Goal: Book appointment/travel/reservation

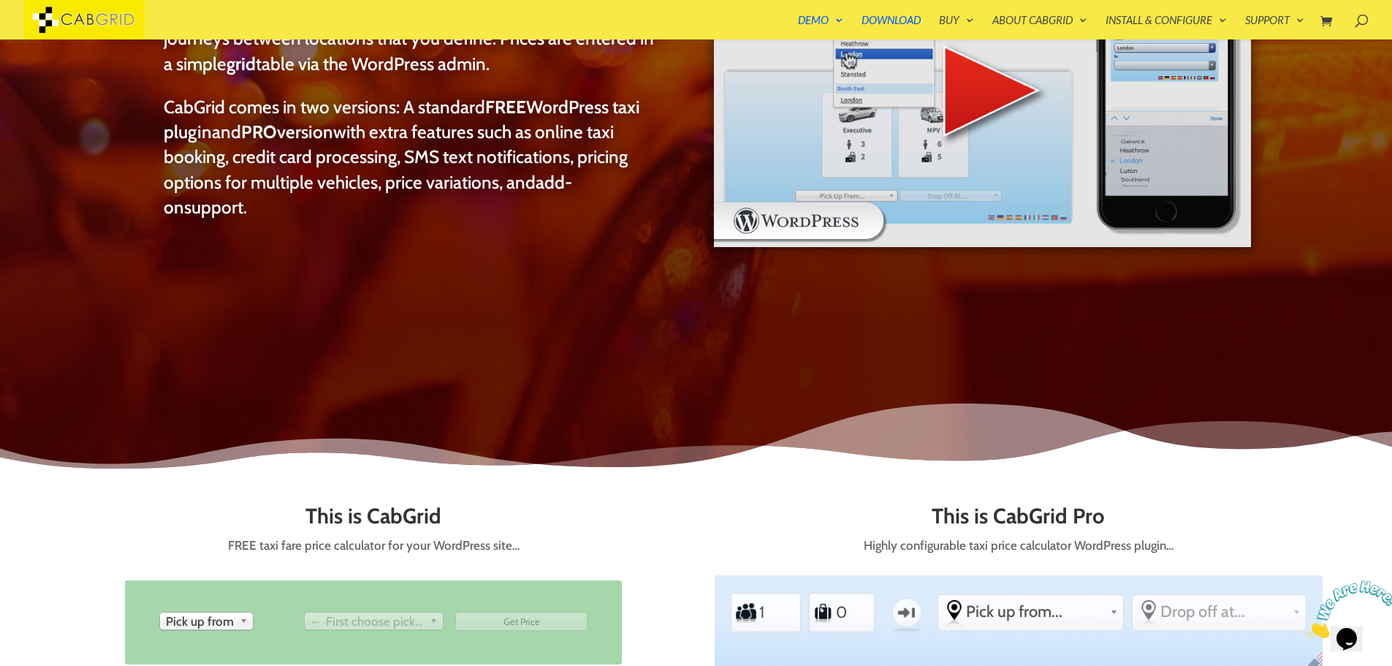
scroll to position [351, 0]
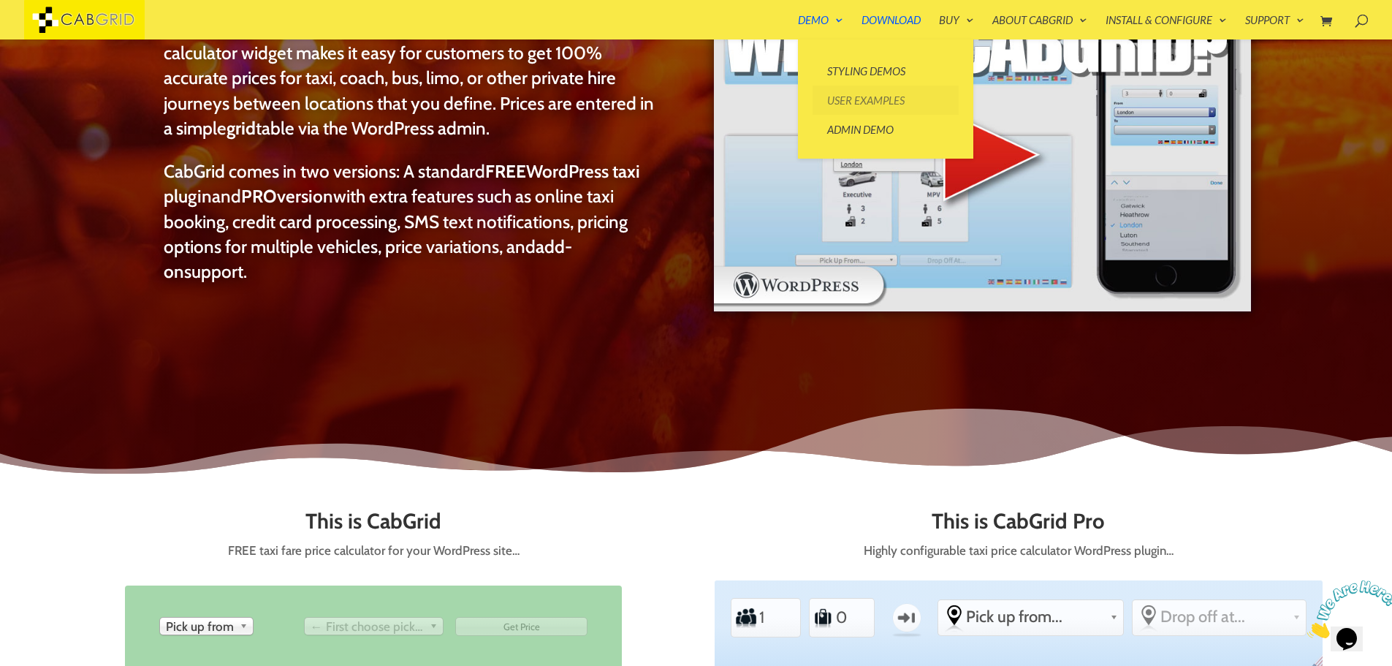
click at [926, 94] on link "User Examples" at bounding box center [885, 99] width 146 height 29
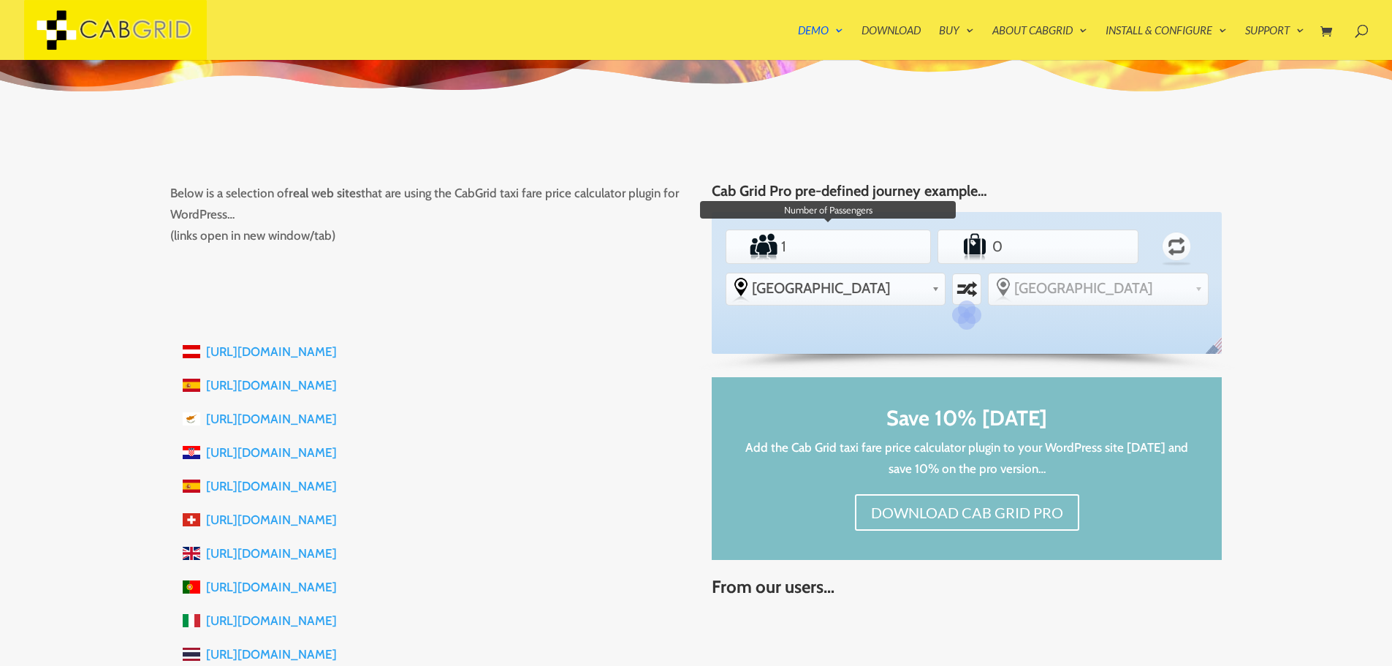
scroll to position [175, 0]
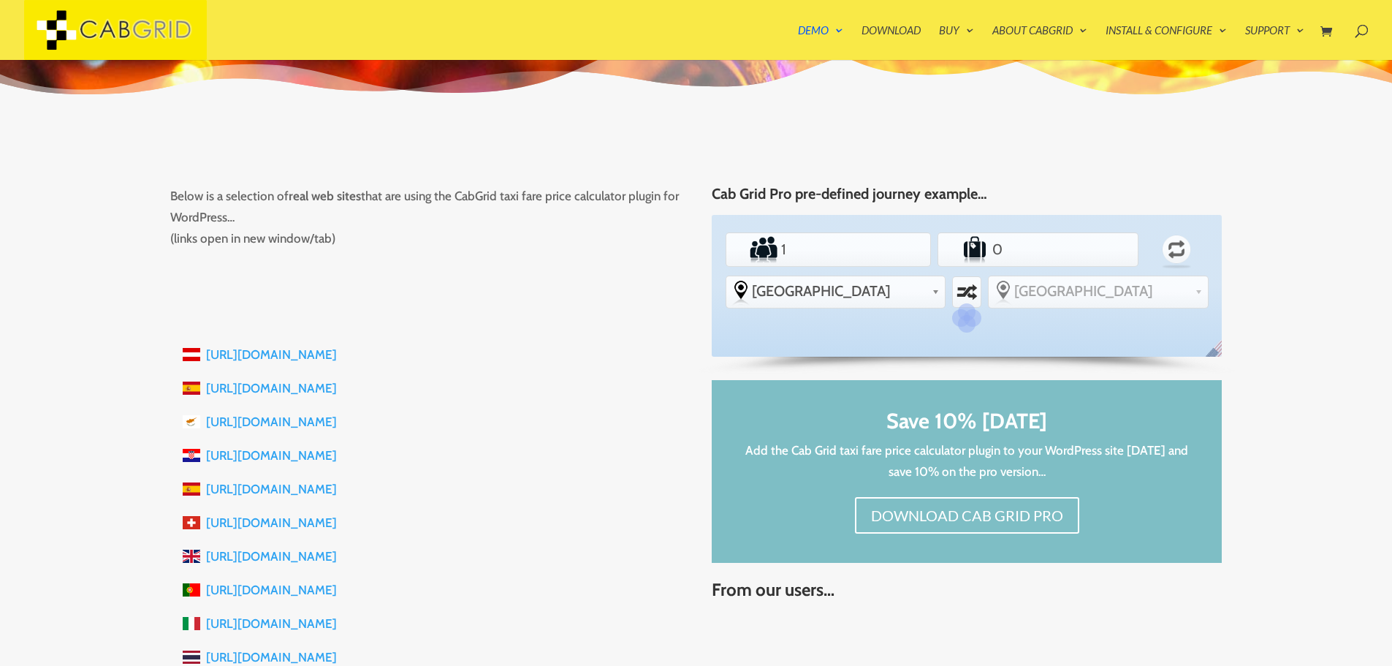
click at [878, 270] on ul "Passengers 1 Luggage 0 Return From -other [GEOGRAPHIC_DATA] [GEOGRAPHIC_DATA] […" at bounding box center [966, 267] width 489 height 85
click at [878, 249] on li "Passengers 1" at bounding box center [828, 249] width 206 height 34
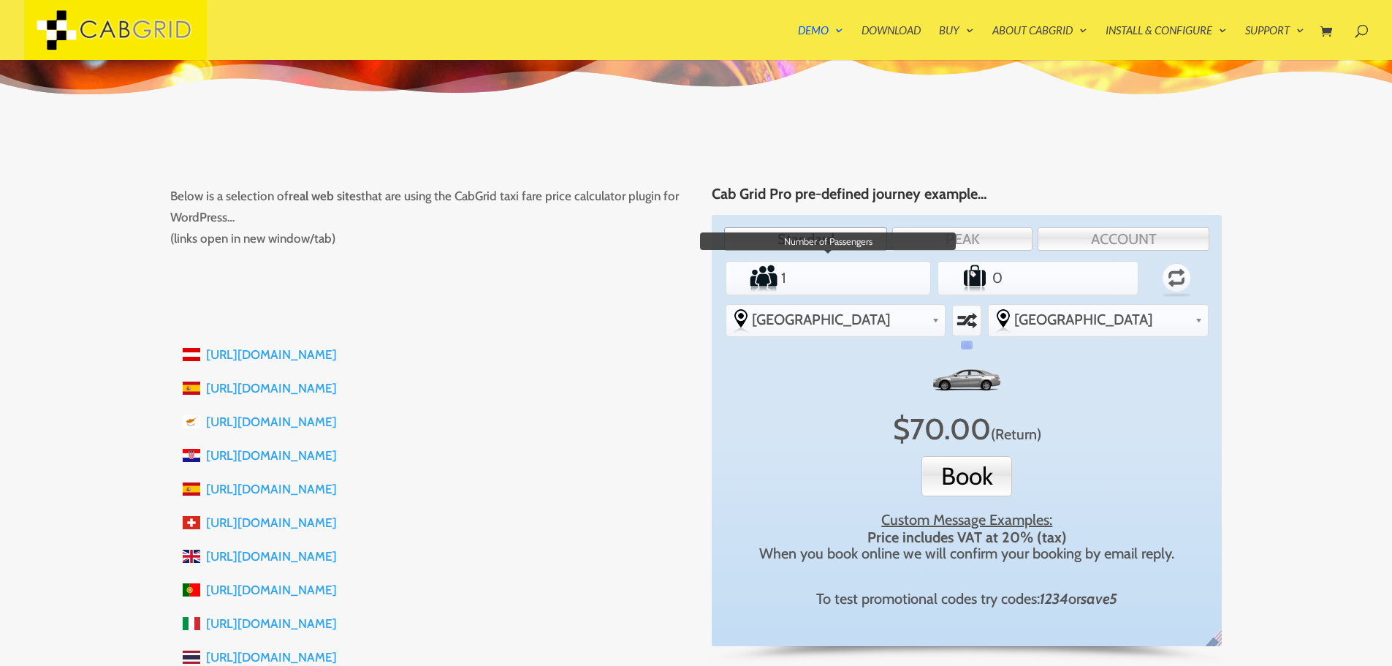
click at [874, 290] on input "1" at bounding box center [828, 277] width 100 height 29
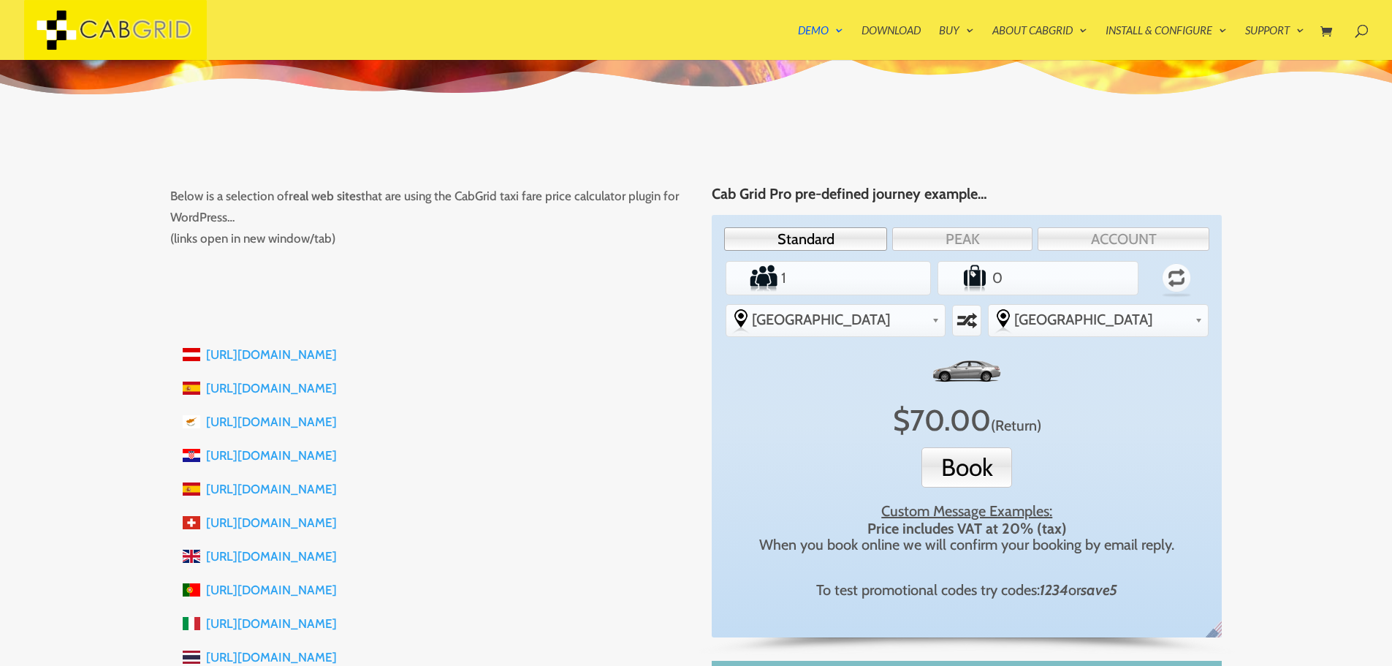
scroll to position [26, 0]
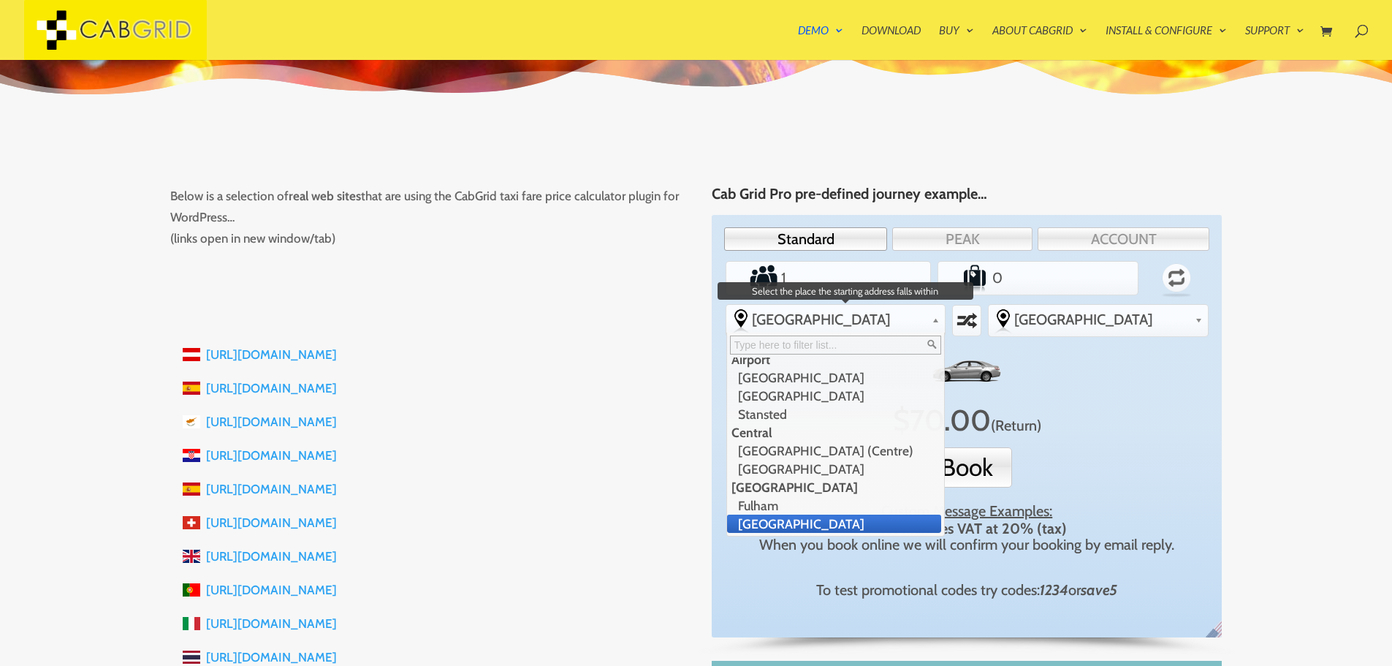
click at [864, 313] on span "[GEOGRAPHIC_DATA]" at bounding box center [839, 319] width 175 height 18
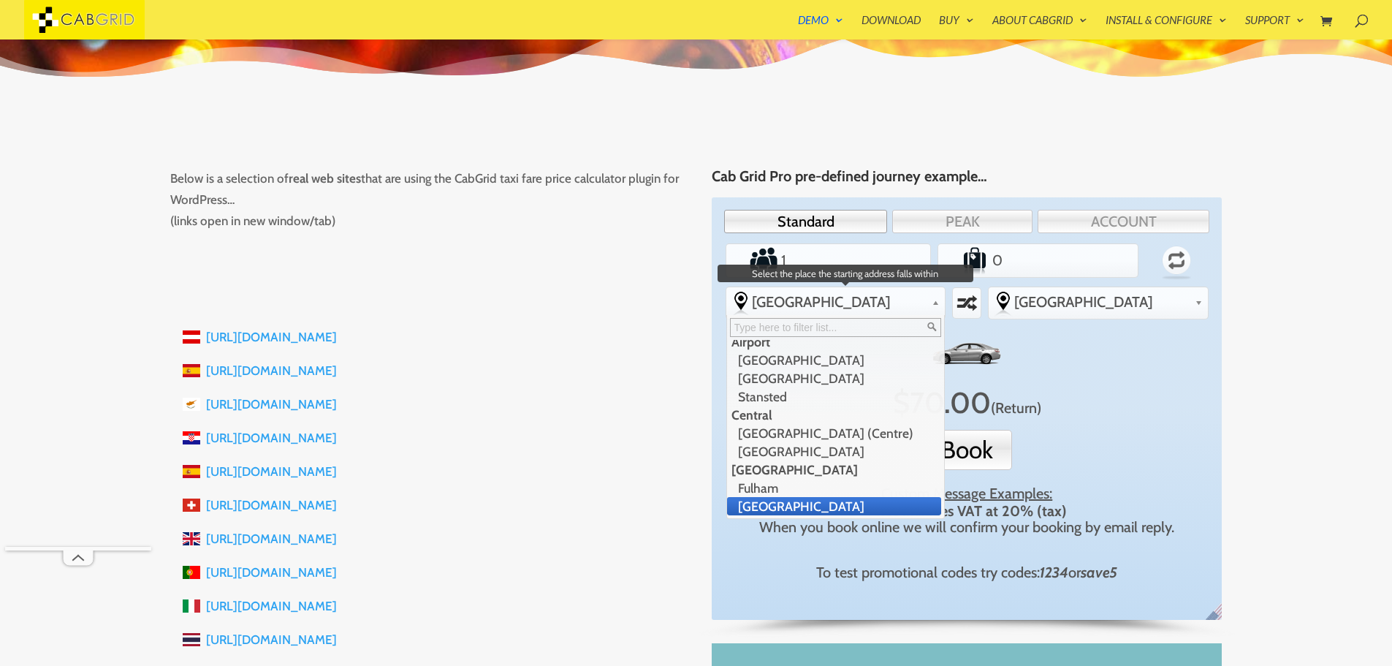
scroll to position [123, 0]
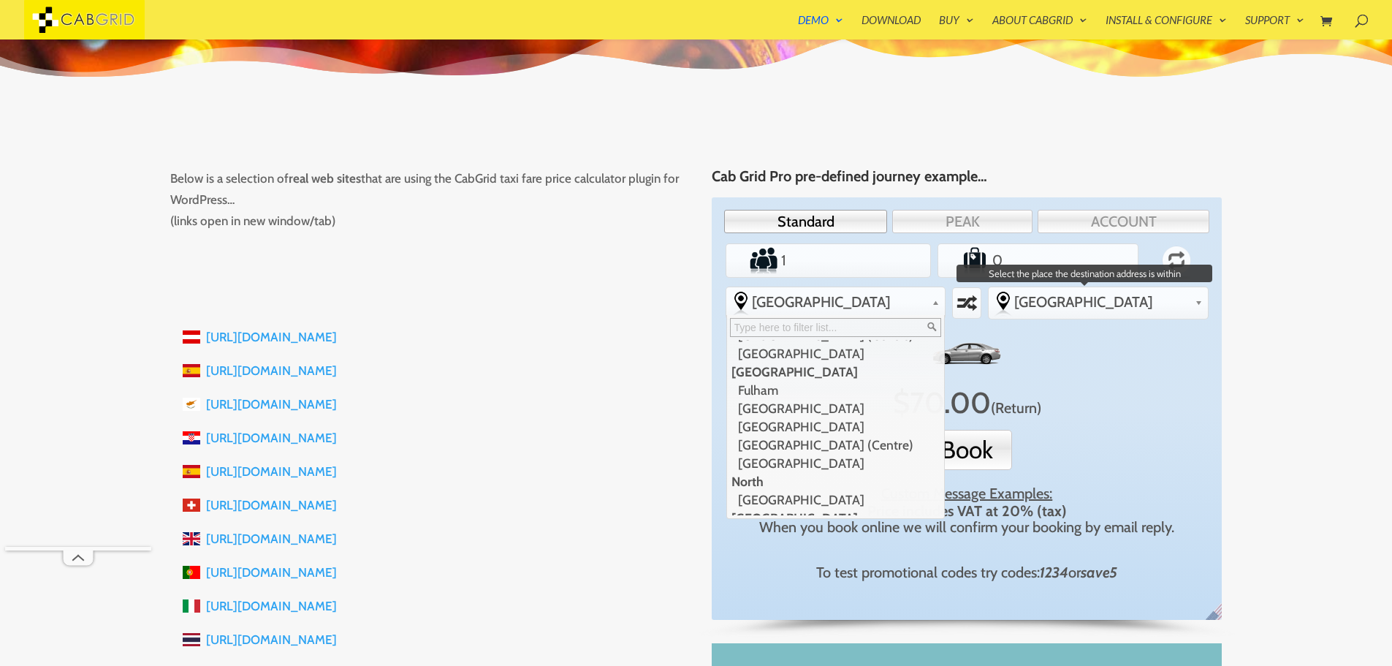
click at [1049, 314] on link "[GEOGRAPHIC_DATA]" at bounding box center [1097, 301] width 219 height 29
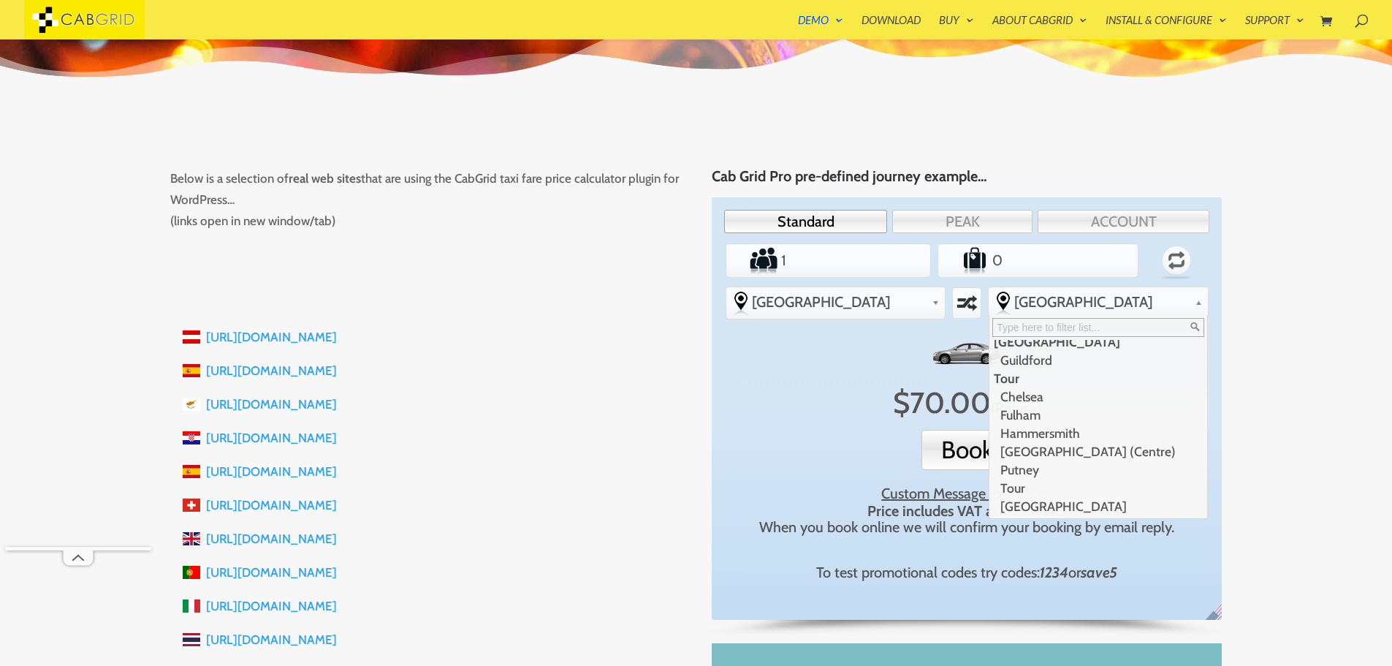
click at [857, 416] on div "X $ 70.00 (Return) Book Custom Message Examples: Price includes VAT at 20% (tax…" at bounding box center [966, 459] width 470 height 254
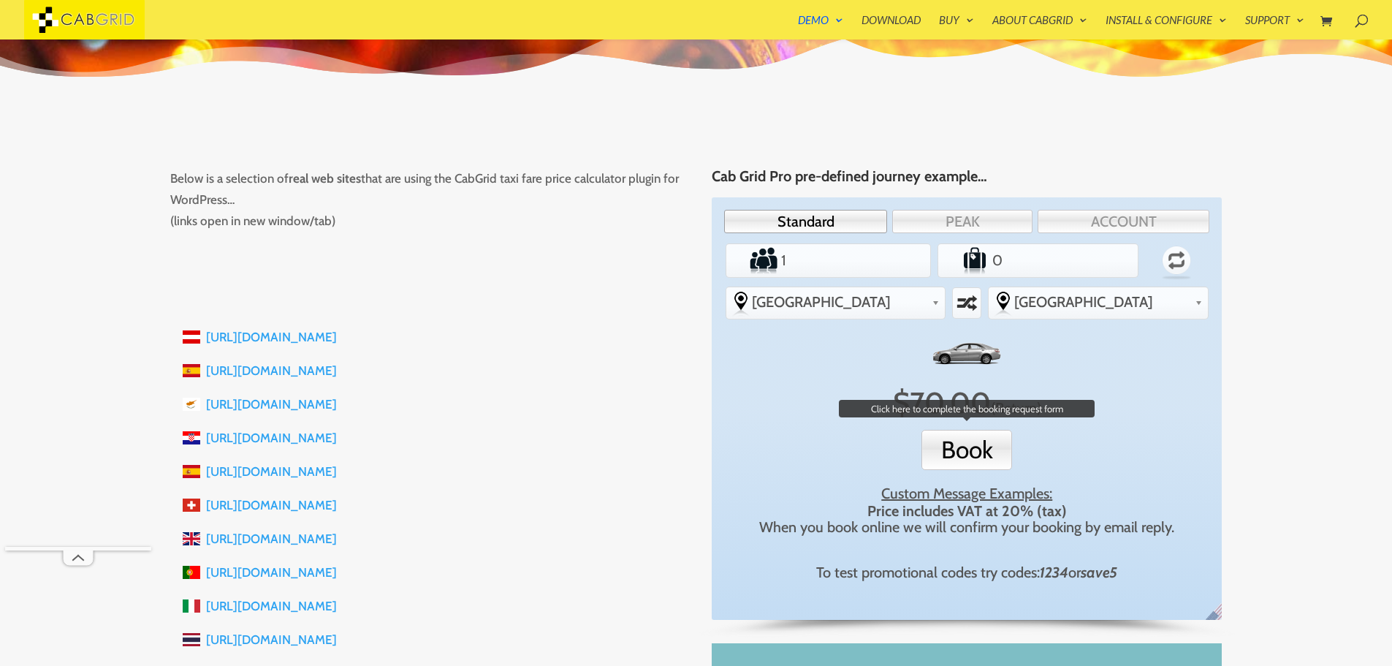
click at [953, 446] on button "Book" at bounding box center [966, 450] width 91 height 40
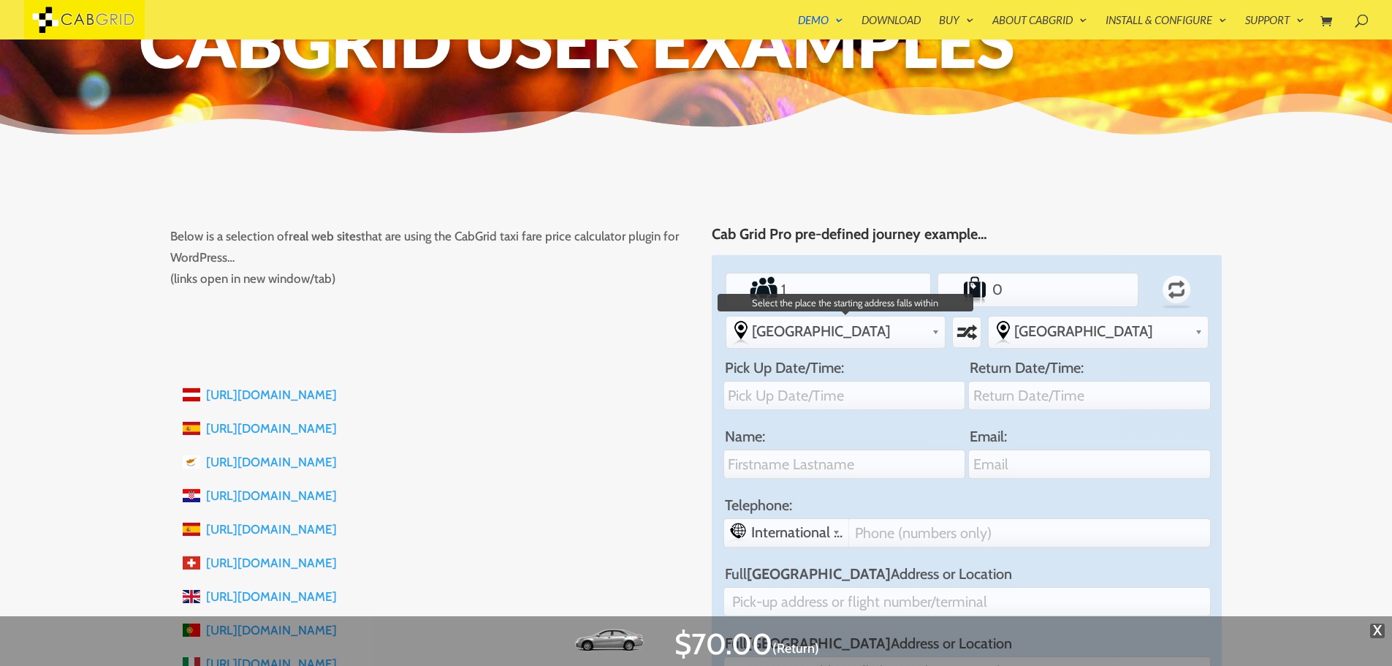
scroll to position [116, 0]
click at [852, 337] on span "[GEOGRAPHIC_DATA]" at bounding box center [839, 332] width 175 height 18
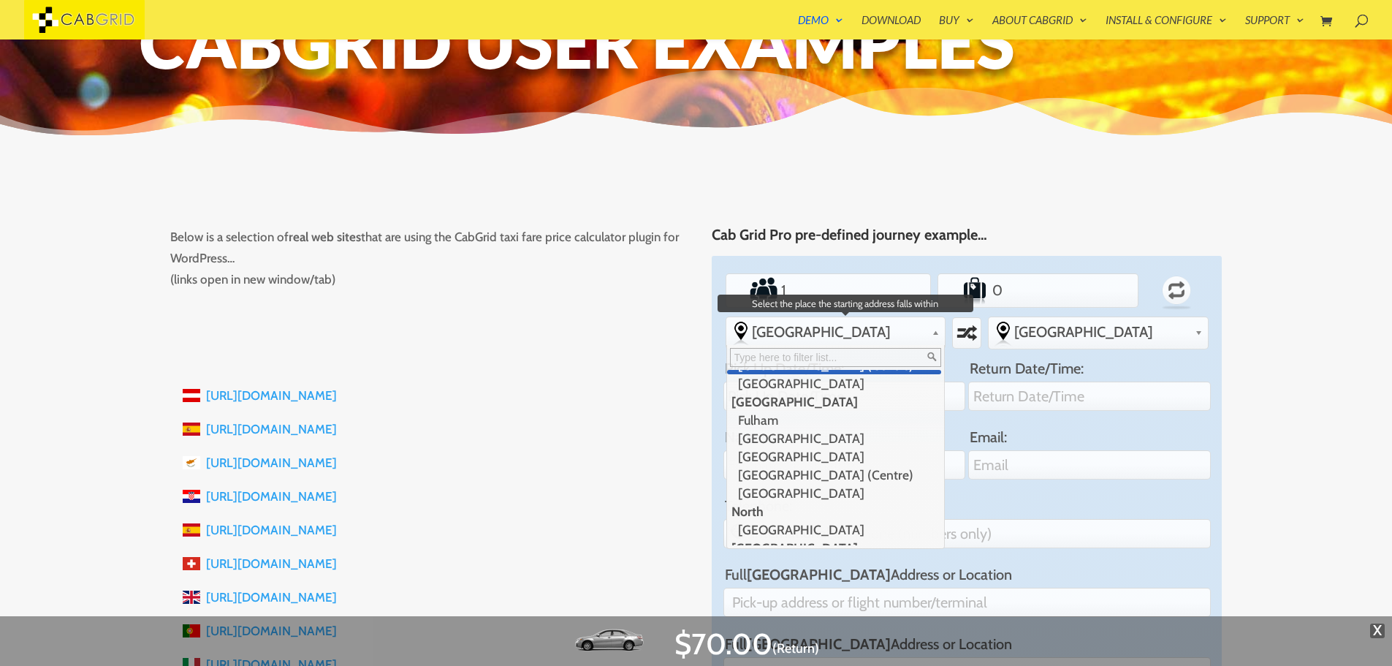
scroll to position [110, 0]
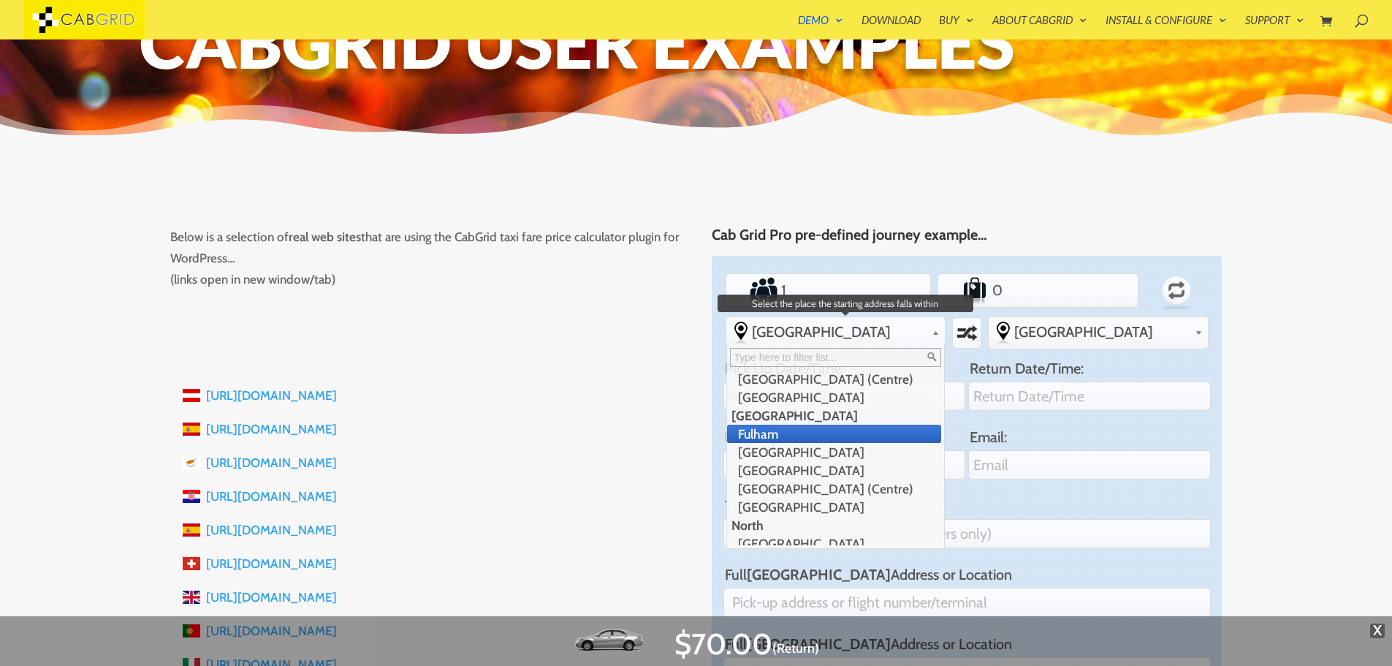
click at [837, 434] on li "Fulham" at bounding box center [834, 433] width 215 height 18
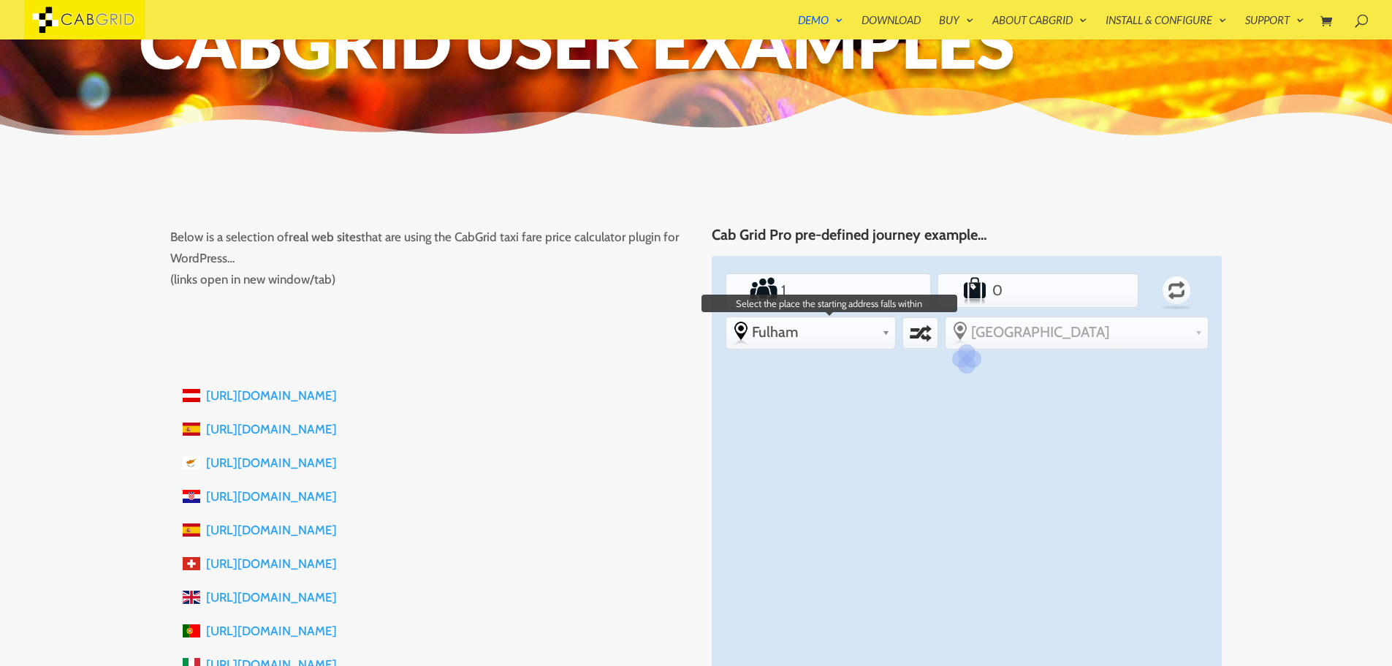
click at [877, 325] on span "Fulham" at bounding box center [814, 332] width 125 height 18
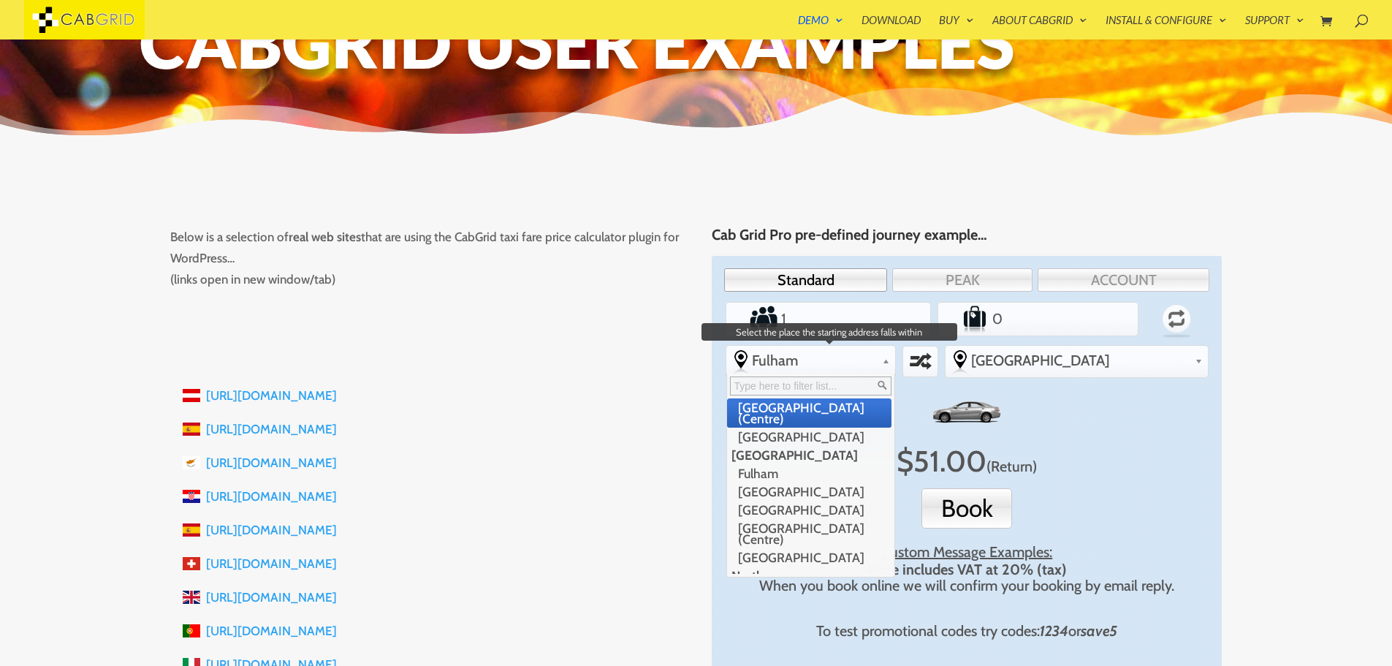
click at [828, 413] on li "[GEOGRAPHIC_DATA] (Centre)" at bounding box center [809, 412] width 165 height 29
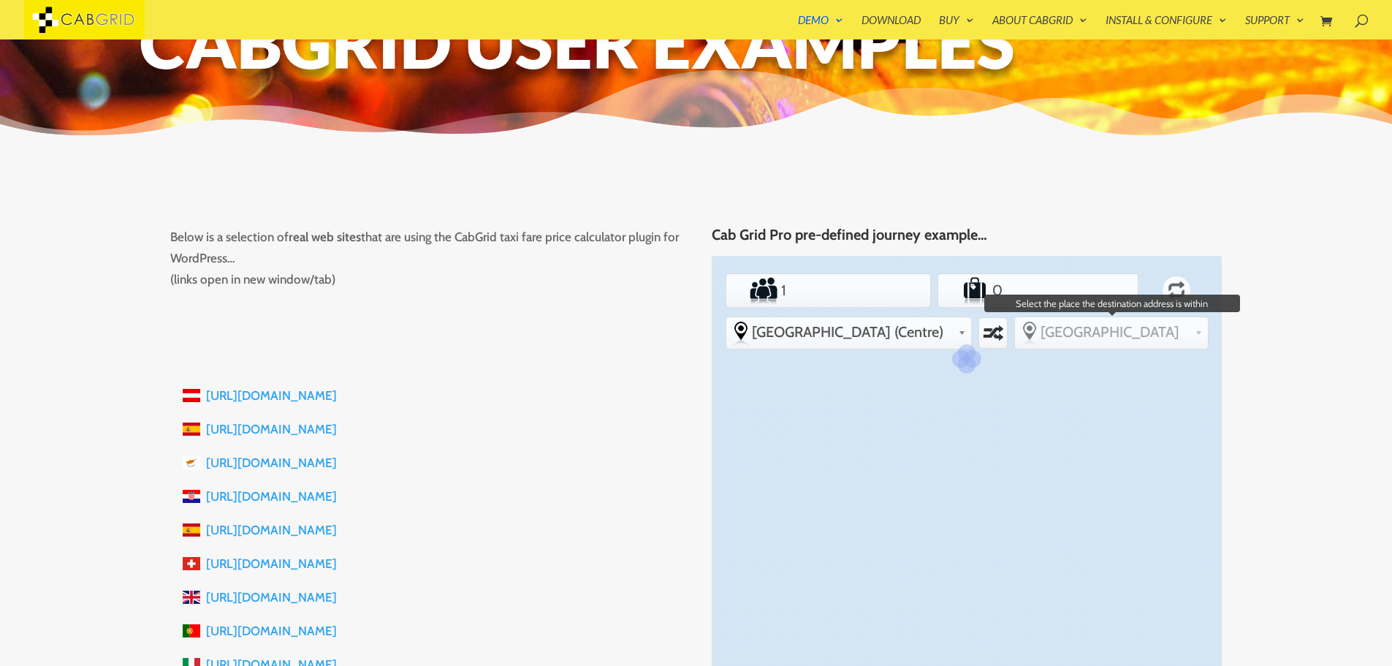
click at [1091, 330] on span "[GEOGRAPHIC_DATA]" at bounding box center [1114, 332] width 148 height 18
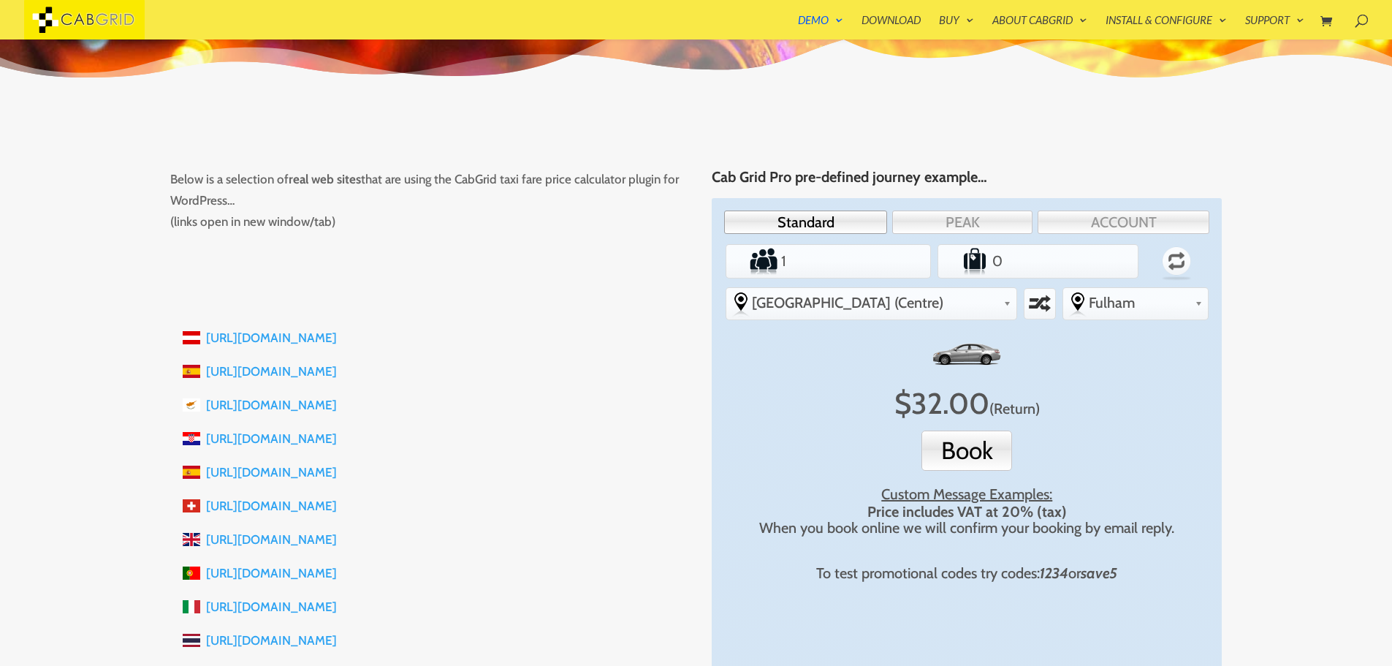
scroll to position [175, 0]
click at [946, 449] on button "Book" at bounding box center [966, 450] width 91 height 40
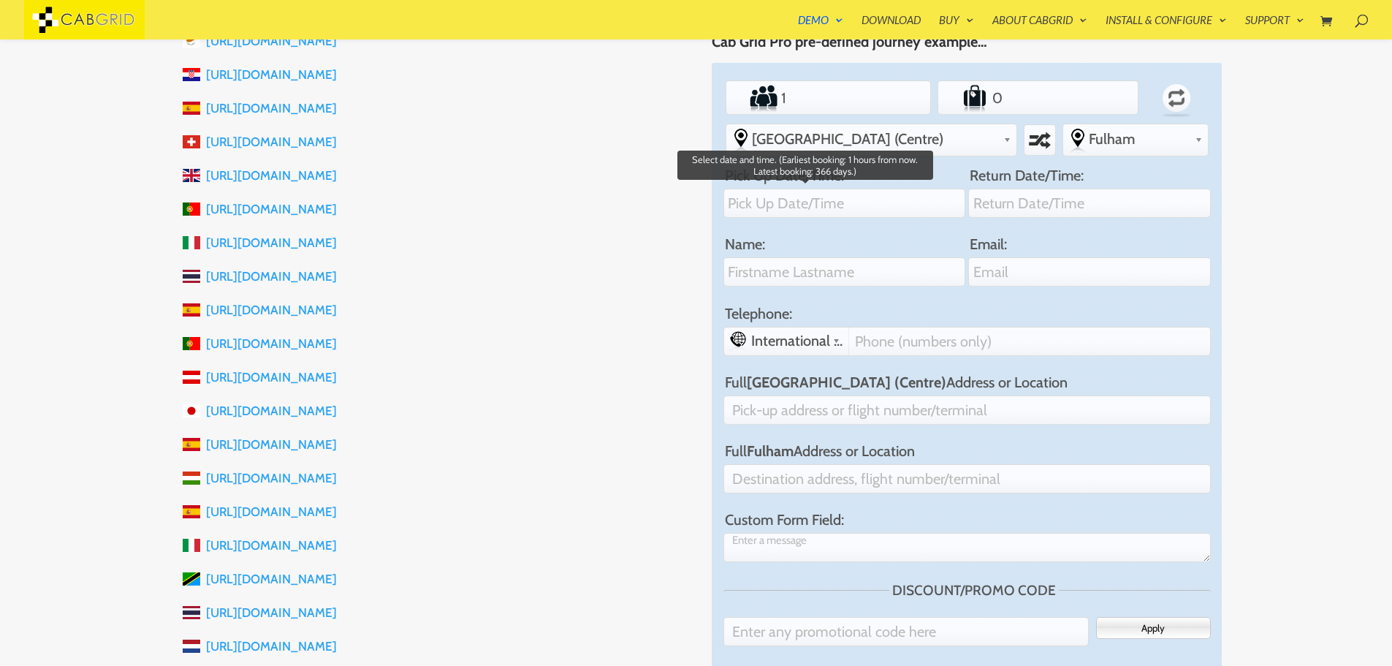
scroll to position [543, 0]
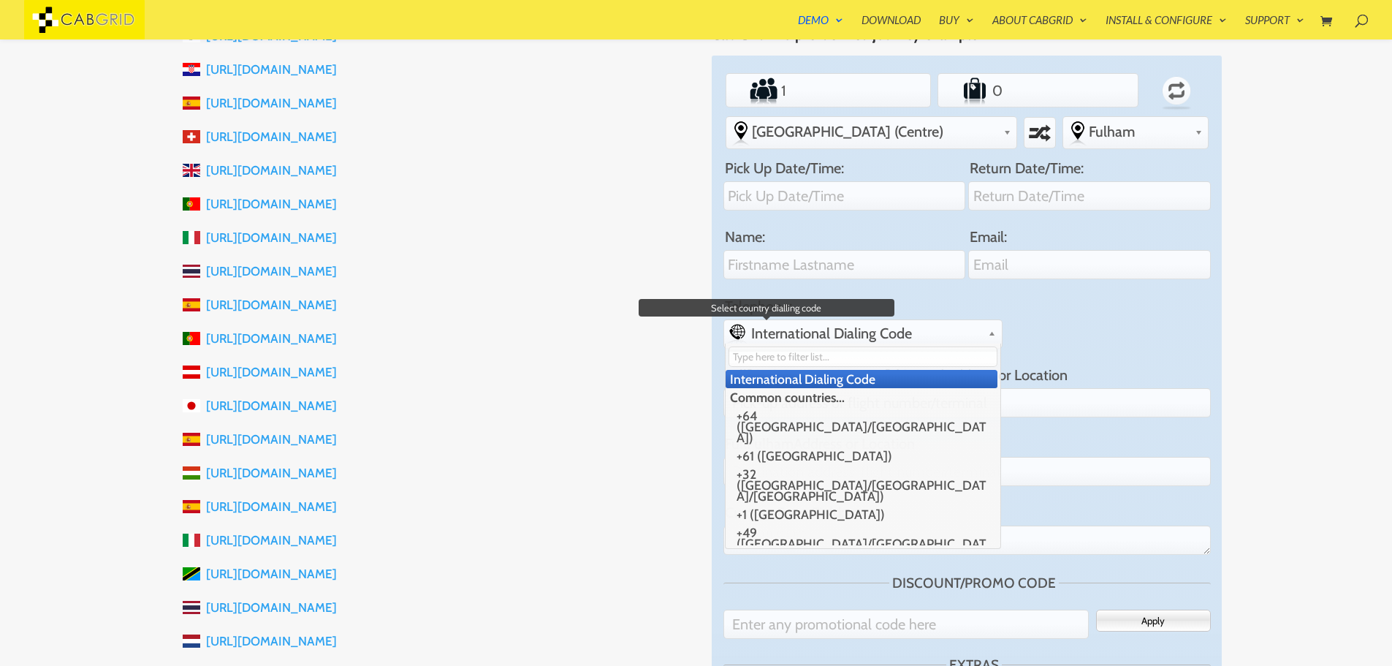
click at [999, 324] on span "International Dialing Code" at bounding box center [875, 333] width 248 height 18
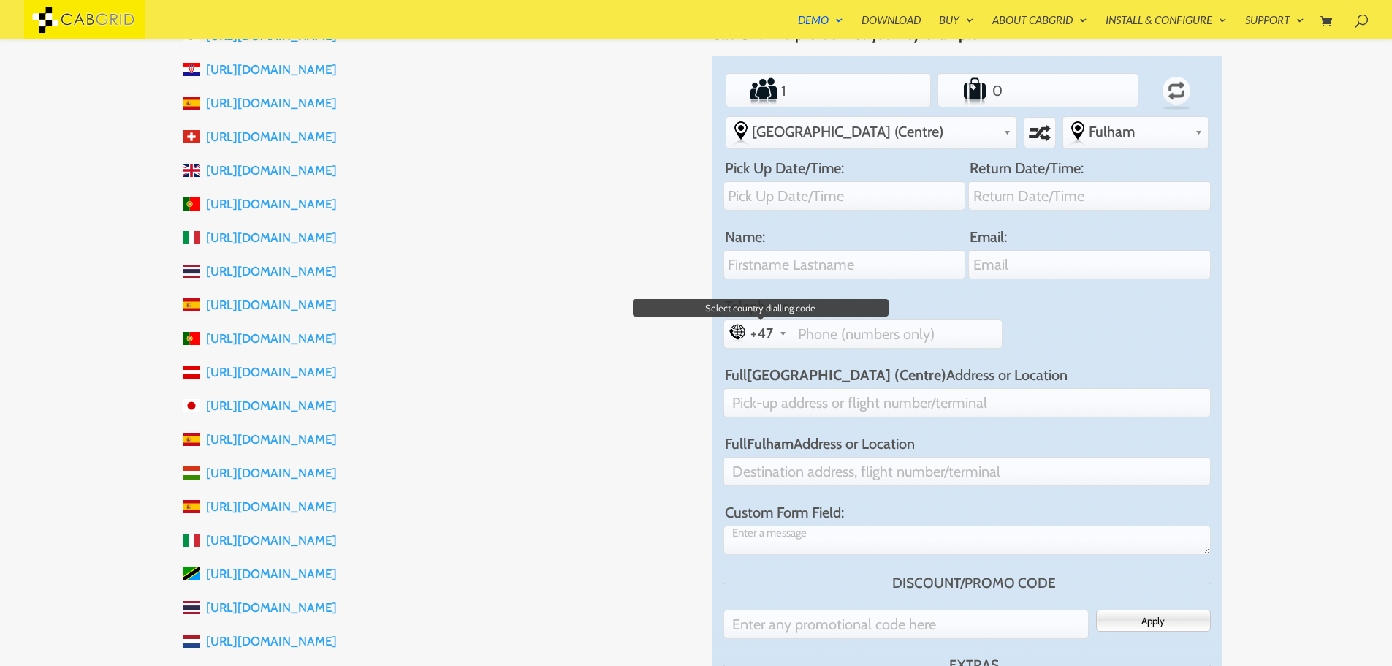
click at [792, 320] on link "+47" at bounding box center [758, 332] width 67 height 25
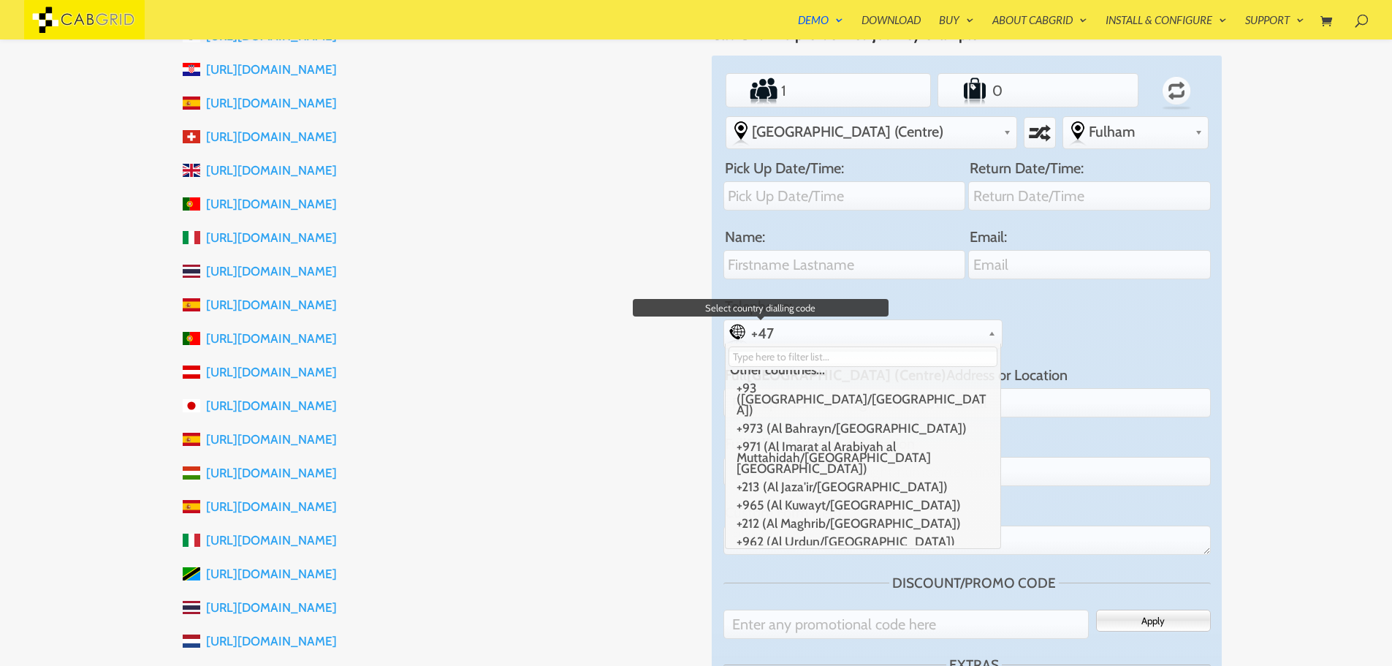
scroll to position [1652, 0]
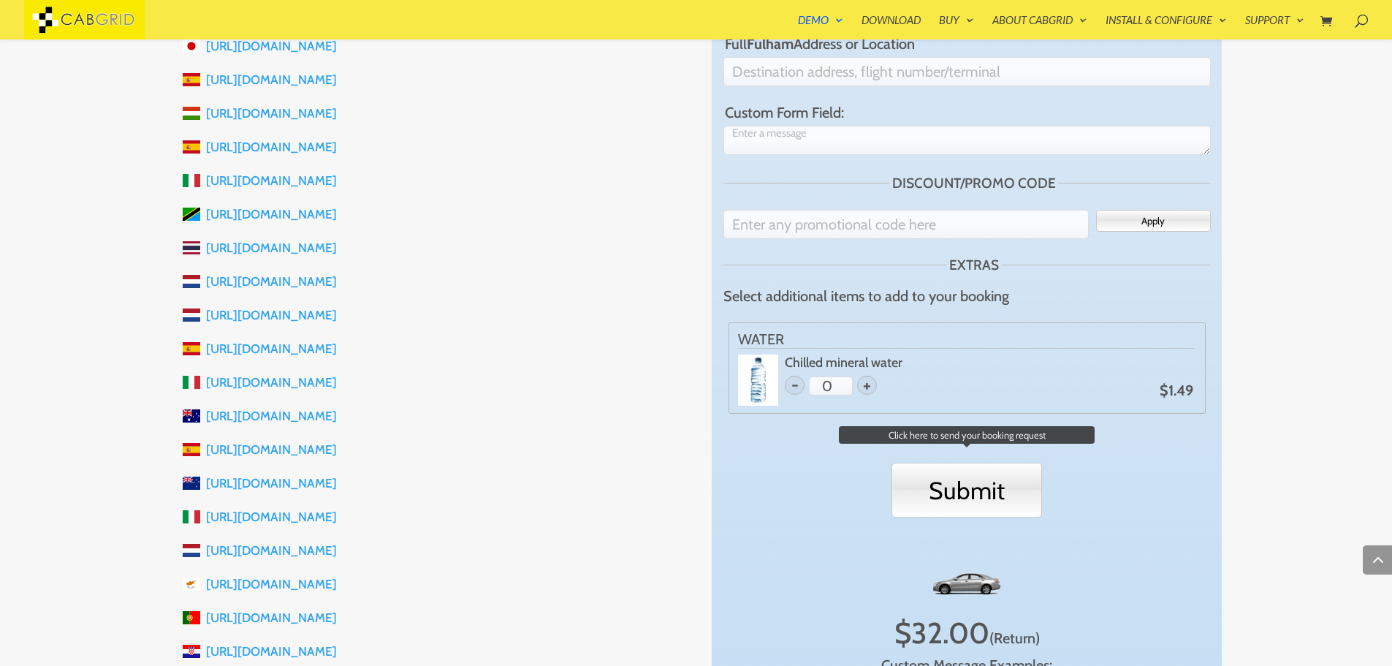
scroll to position [952, 0]
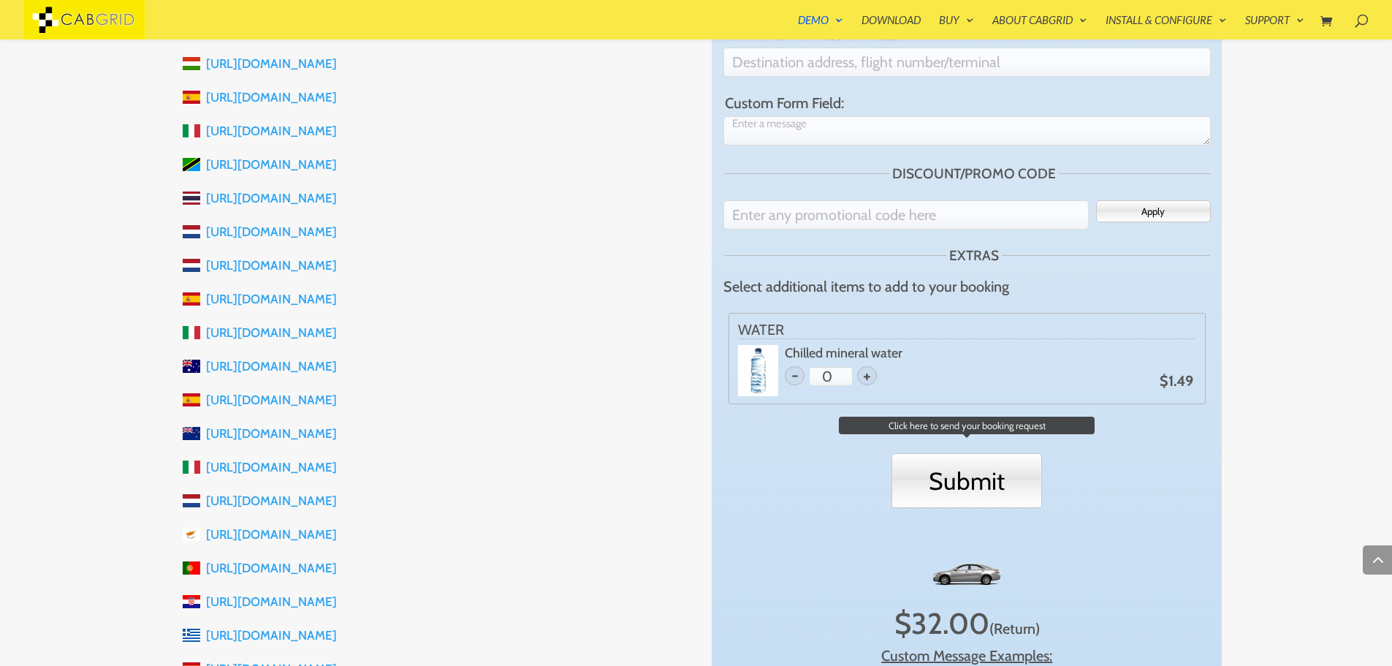
click at [949, 453] on input "Submit" at bounding box center [966, 480] width 150 height 55
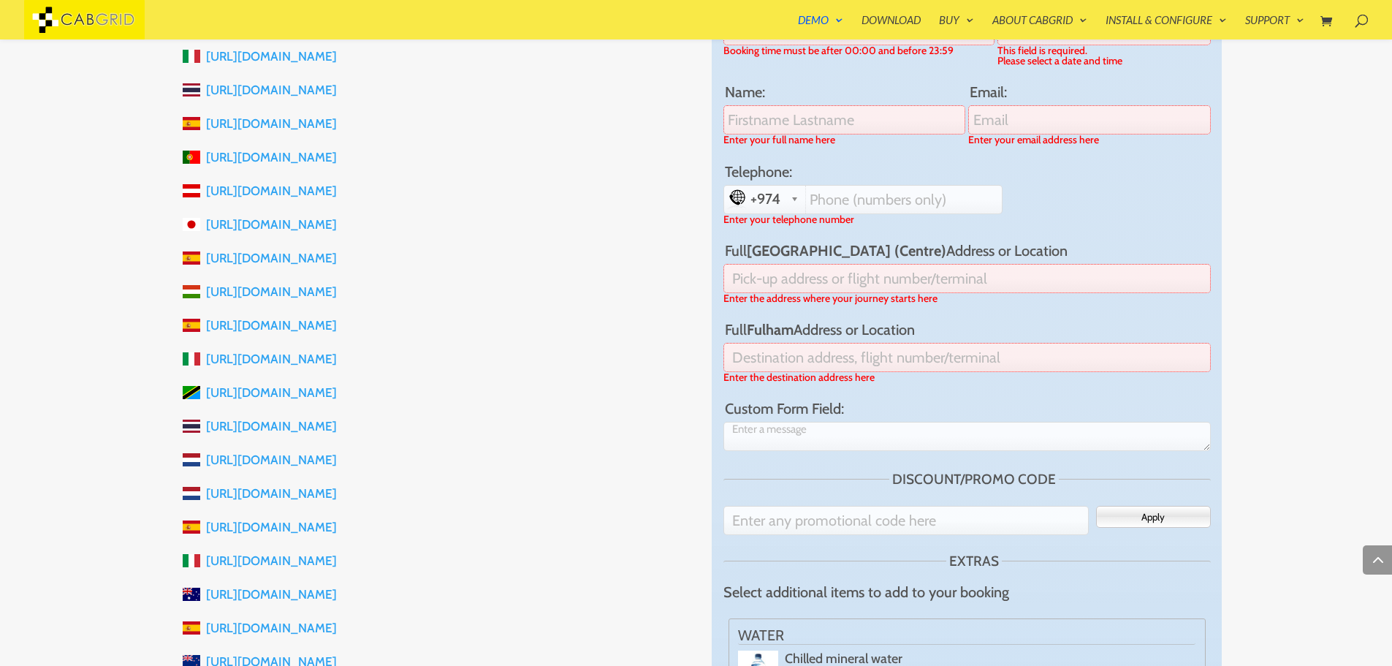
scroll to position [695, 0]
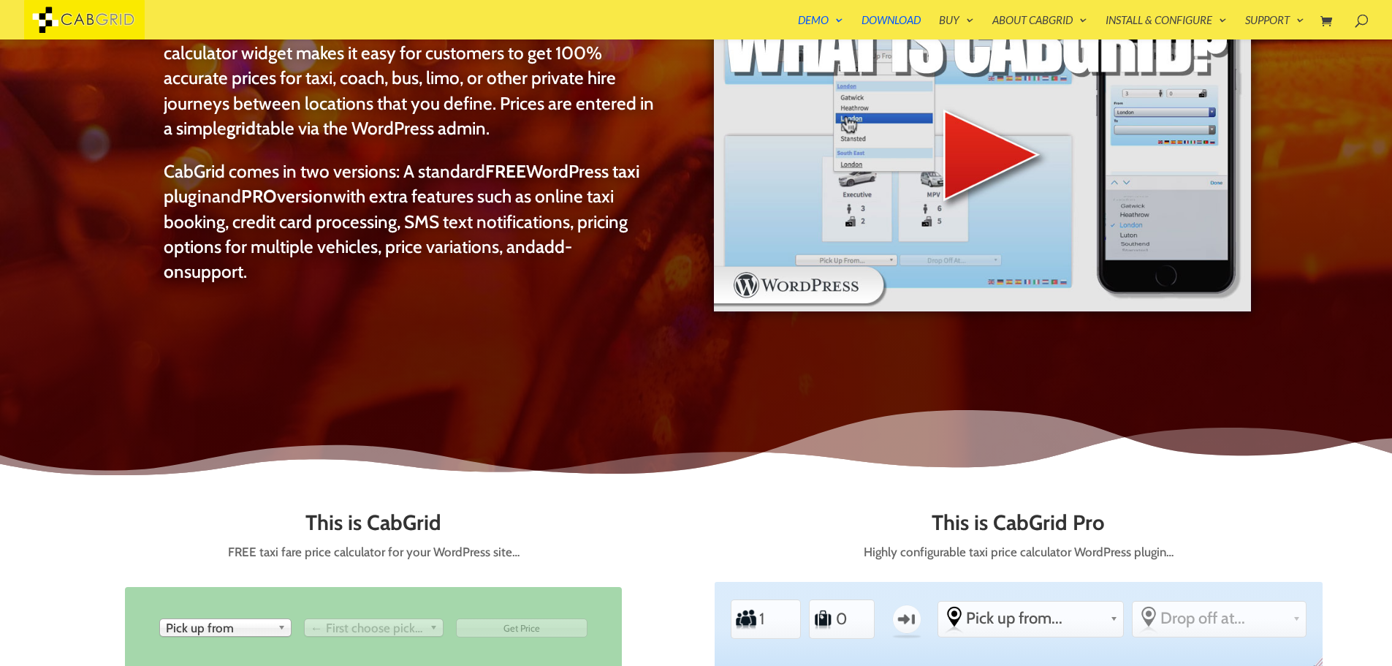
scroll to position [351, 0]
